Goal: Information Seeking & Learning: Understand process/instructions

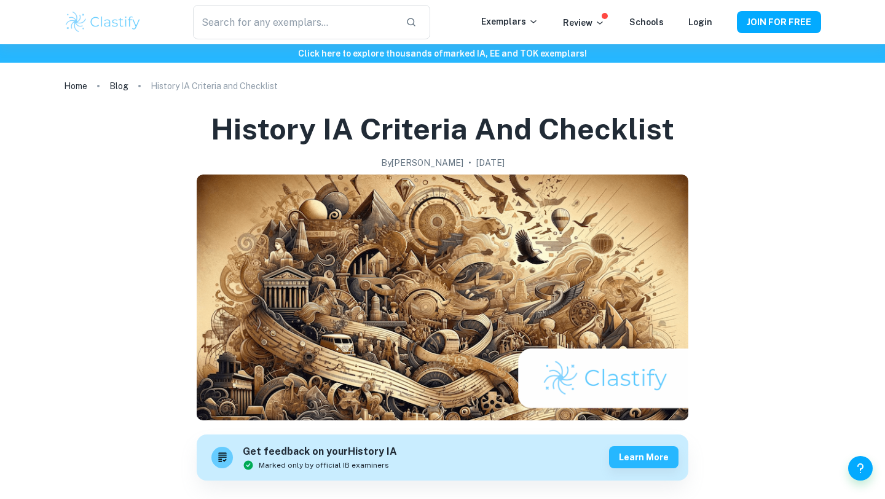
scroll to position [570, 0]
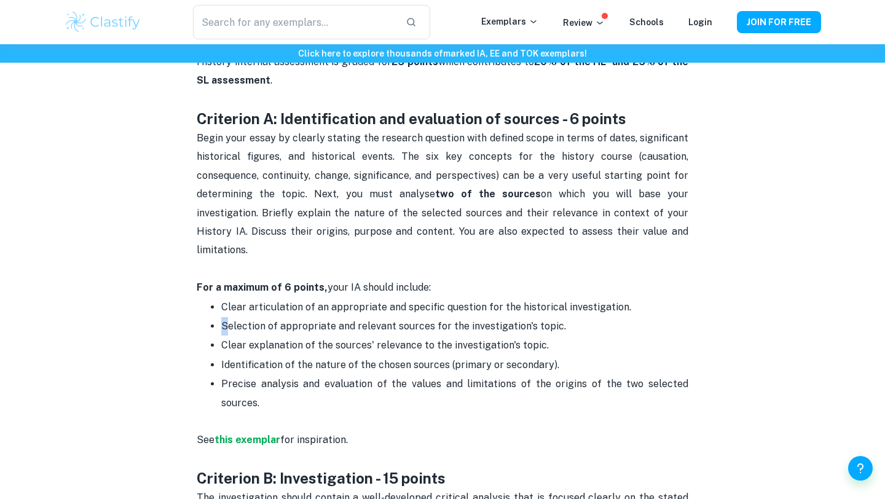
drag, startPoint x: 225, startPoint y: 307, endPoint x: 623, endPoint y: 296, distance: 398.3
click at [626, 297] on ul "Clear articulation of an appropriate and specific question for the historical i…" at bounding box center [443, 354] width 492 height 115
click at [597, 298] on p "Clear articulation of an appropriate and specific question for the historical i…" at bounding box center [454, 307] width 467 height 18
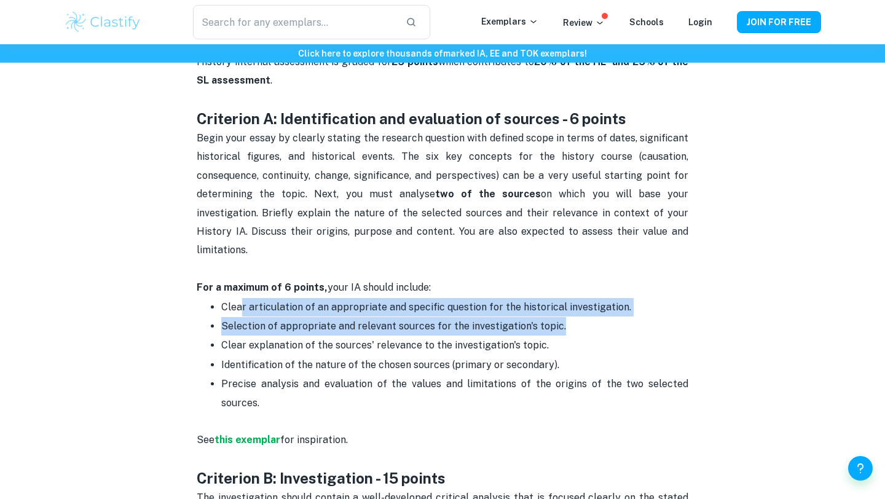
drag, startPoint x: 570, startPoint y: 306, endPoint x: 240, endPoint y: 296, distance: 330.1
click at [239, 297] on ul "Clear articulation of an appropriate and specific question for the historical i…" at bounding box center [443, 354] width 492 height 115
click at [240, 298] on p "Clear articulation of an appropriate and specific question for the historical i…" at bounding box center [454, 307] width 467 height 18
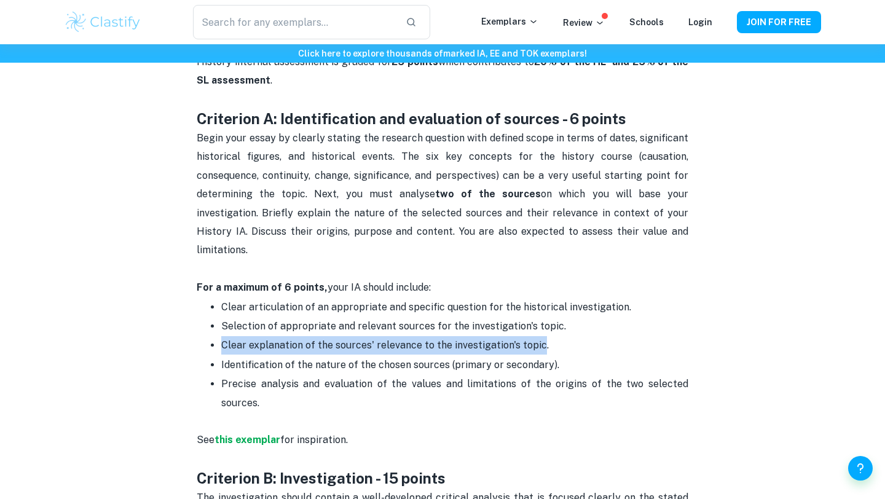
drag, startPoint x: 216, startPoint y: 335, endPoint x: 538, endPoint y: 322, distance: 321.6
click at [538, 322] on ul "Clear articulation of an appropriate and specific question for the historical i…" at bounding box center [443, 354] width 492 height 115
click at [304, 339] on span "Clear explanation of the sources' relevance to the investigation's topic." at bounding box center [385, 345] width 328 height 12
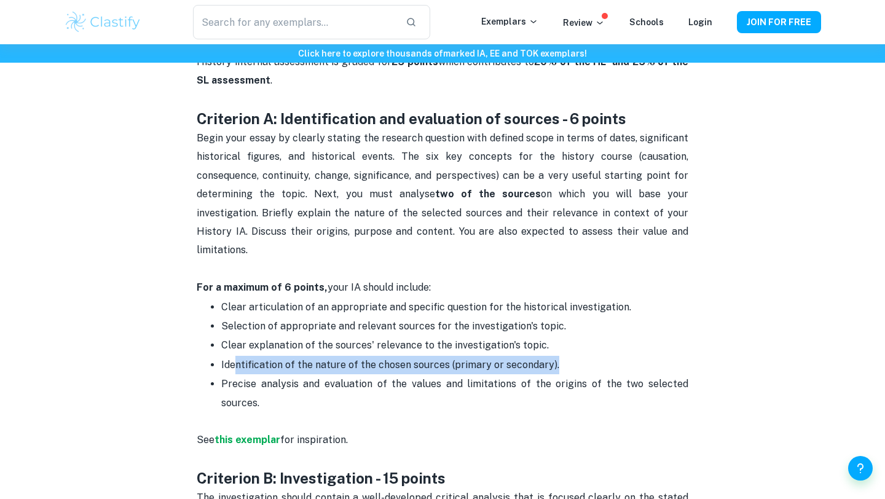
drag, startPoint x: 235, startPoint y: 351, endPoint x: 587, endPoint y: 350, distance: 352.1
click at [587, 356] on p "Identification of the nature of the chosen sources (primary or secondary)." at bounding box center [454, 365] width 467 height 18
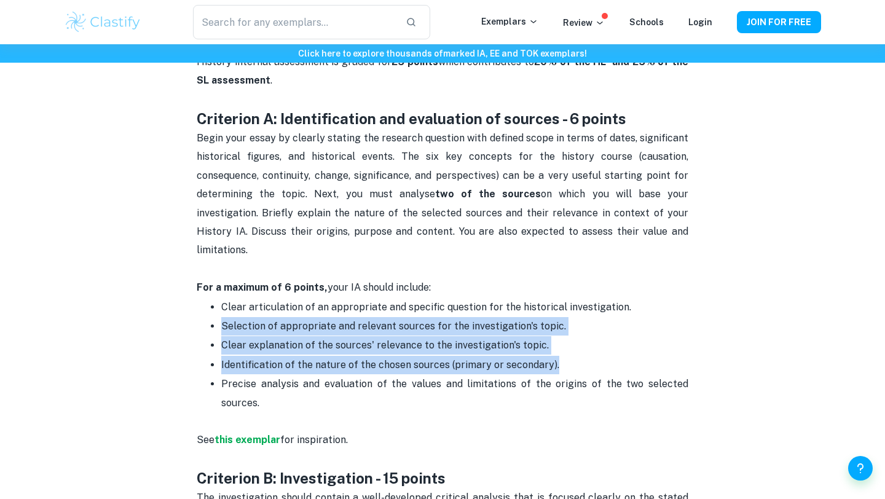
drag, startPoint x: 587, startPoint y: 350, endPoint x: 242, endPoint y: 317, distance: 346.3
click at [241, 316] on ul "Clear articulation of an appropriate and specific question for the historical i…" at bounding box center [443, 354] width 492 height 115
